Goal: Transaction & Acquisition: Purchase product/service

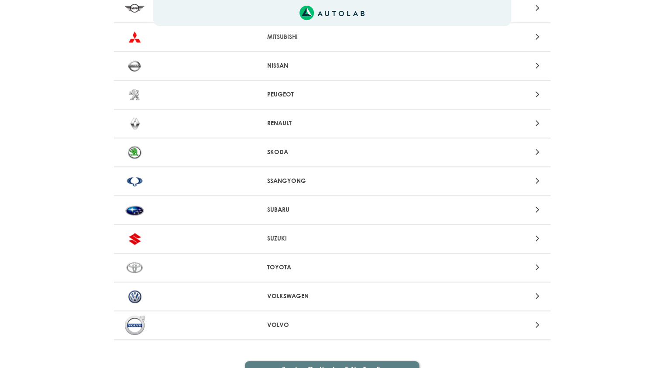
scroll to position [829, 0]
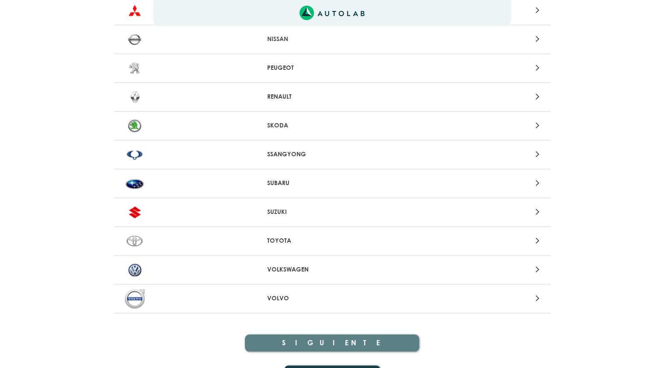
click at [274, 265] on p "VOLKSWAGEN" at bounding box center [332, 269] width 130 height 9
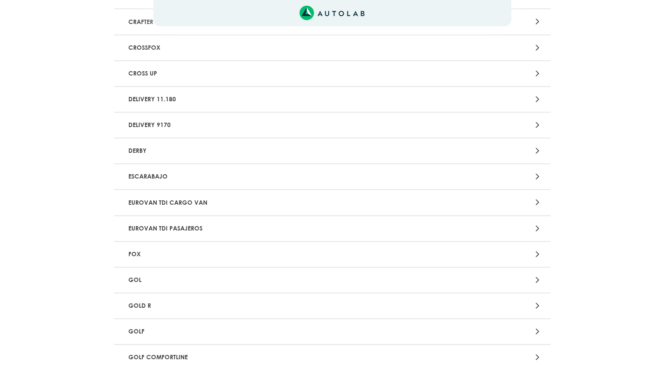
scroll to position [436, 0]
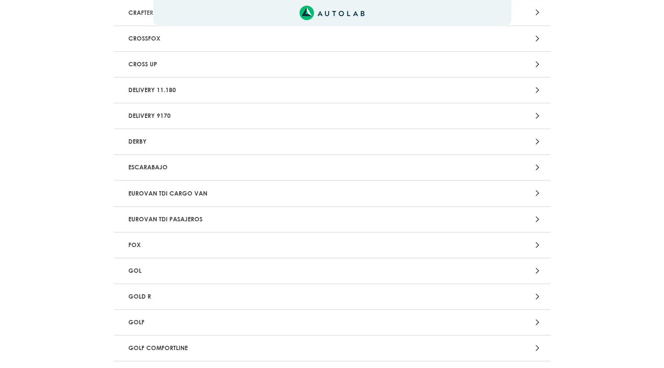
click at [141, 325] on p "GOLF" at bounding box center [261, 322] width 272 height 16
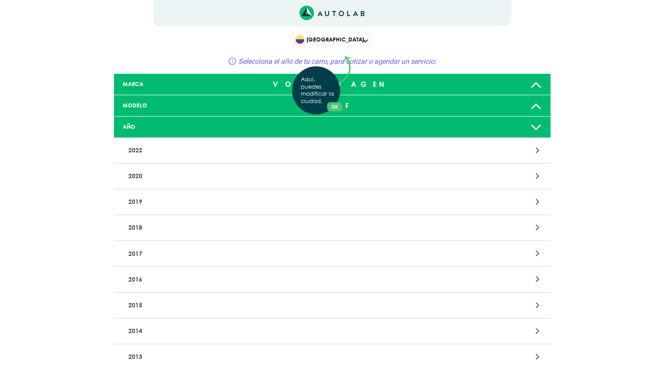
scroll to position [44, 0]
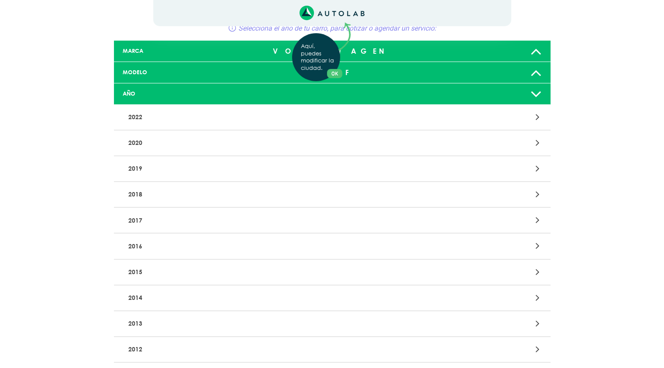
click at [139, 198] on div "Aquí, puedes modificar la ciudad. OK .aex,.bex{fill:none!important;stroke:#50c4…" at bounding box center [332, 140] width 664 height 368
click at [485, 189] on div at bounding box center [474, 194] width 143 height 12
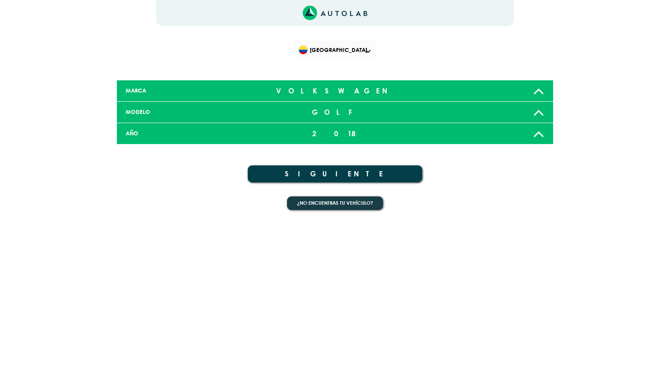
click at [365, 171] on button "SIGUIENTE" at bounding box center [335, 173] width 175 height 17
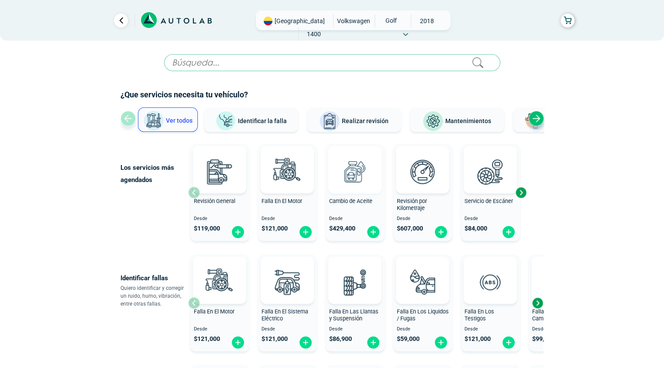
click at [349, 173] on img at bounding box center [355, 171] width 38 height 38
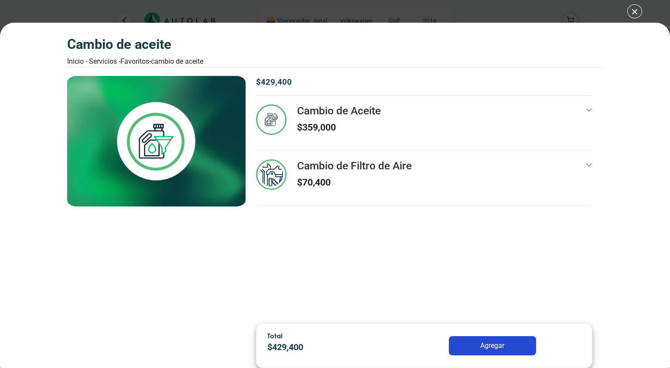
click at [589, 110] on icon at bounding box center [589, 109] width 7 height 7
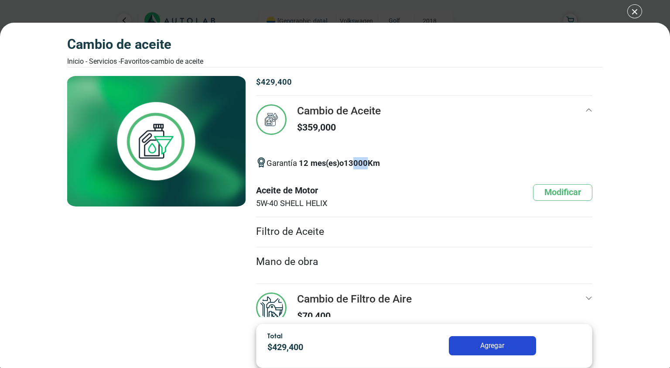
drag, startPoint x: 356, startPoint y: 163, endPoint x: 372, endPoint y: 161, distance: 15.4
click at [372, 161] on p "12 mes(es) o 13000 Km" at bounding box center [339, 163] width 81 height 12
click at [336, 180] on li "Aceite de Motor 5W-40 SHELL HELIX Modificar" at bounding box center [424, 196] width 336 height 41
drag, startPoint x: 256, startPoint y: 200, endPoint x: 277, endPoint y: 201, distance: 21.8
click at [277, 201] on div "$ 429,400 Cambio de Aceite $ 359,000 12 13000 Km" at bounding box center [424, 196] width 357 height 241
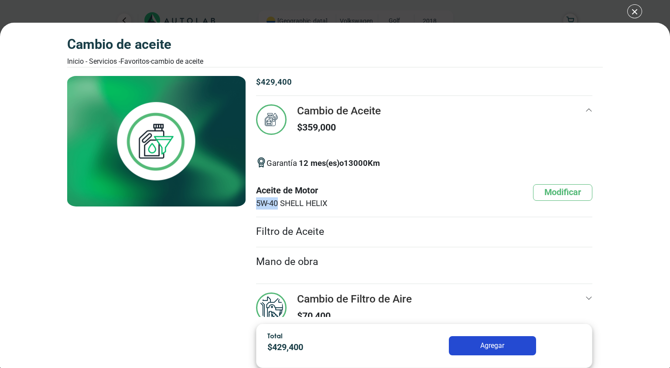
copy span "5W-40"
